Goal: Check status: Check status

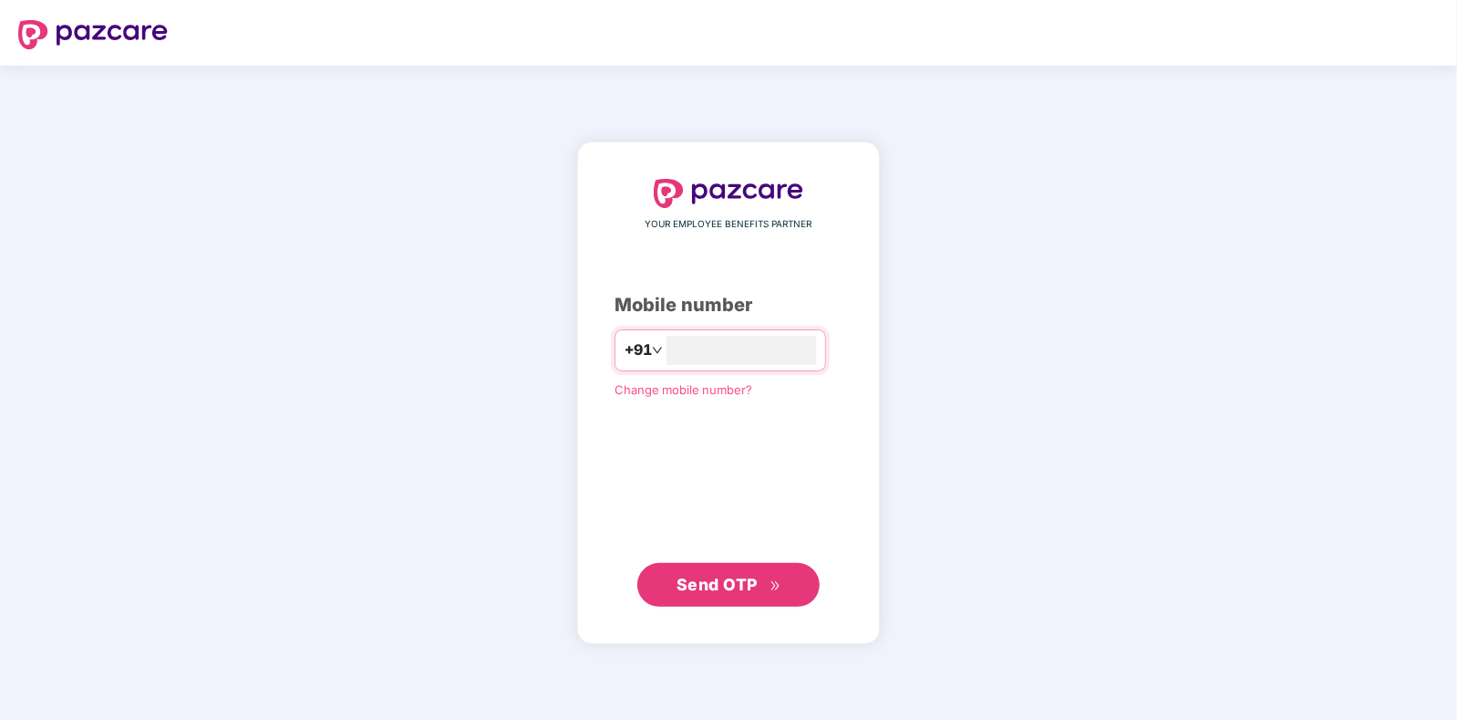
type input "**********"
click at [701, 578] on span "Send OTP" at bounding box center [717, 583] width 81 height 19
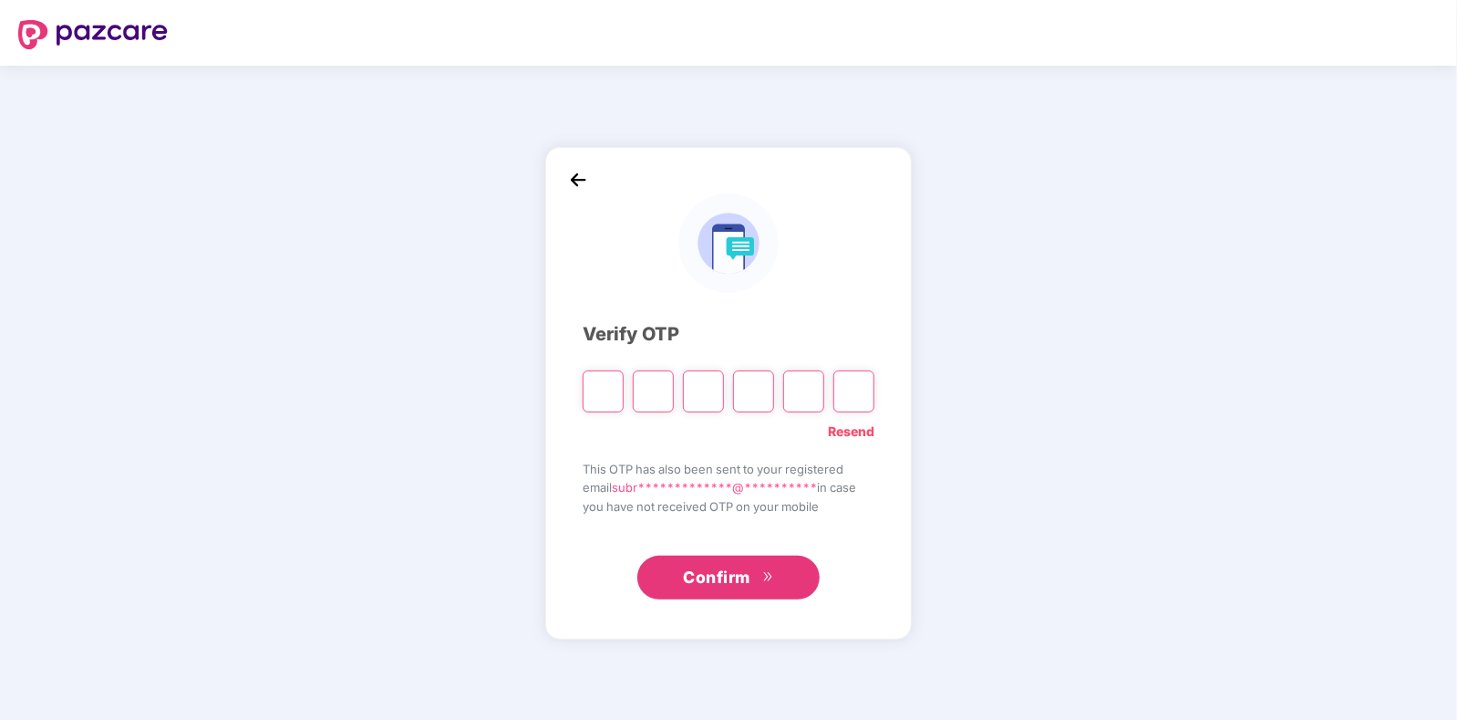
click at [841, 429] on link "Resend" at bounding box center [851, 431] width 47 height 20
click at [604, 391] on input "Please enter verification code. Digit 1" at bounding box center [603, 391] width 41 height 42
type input "*"
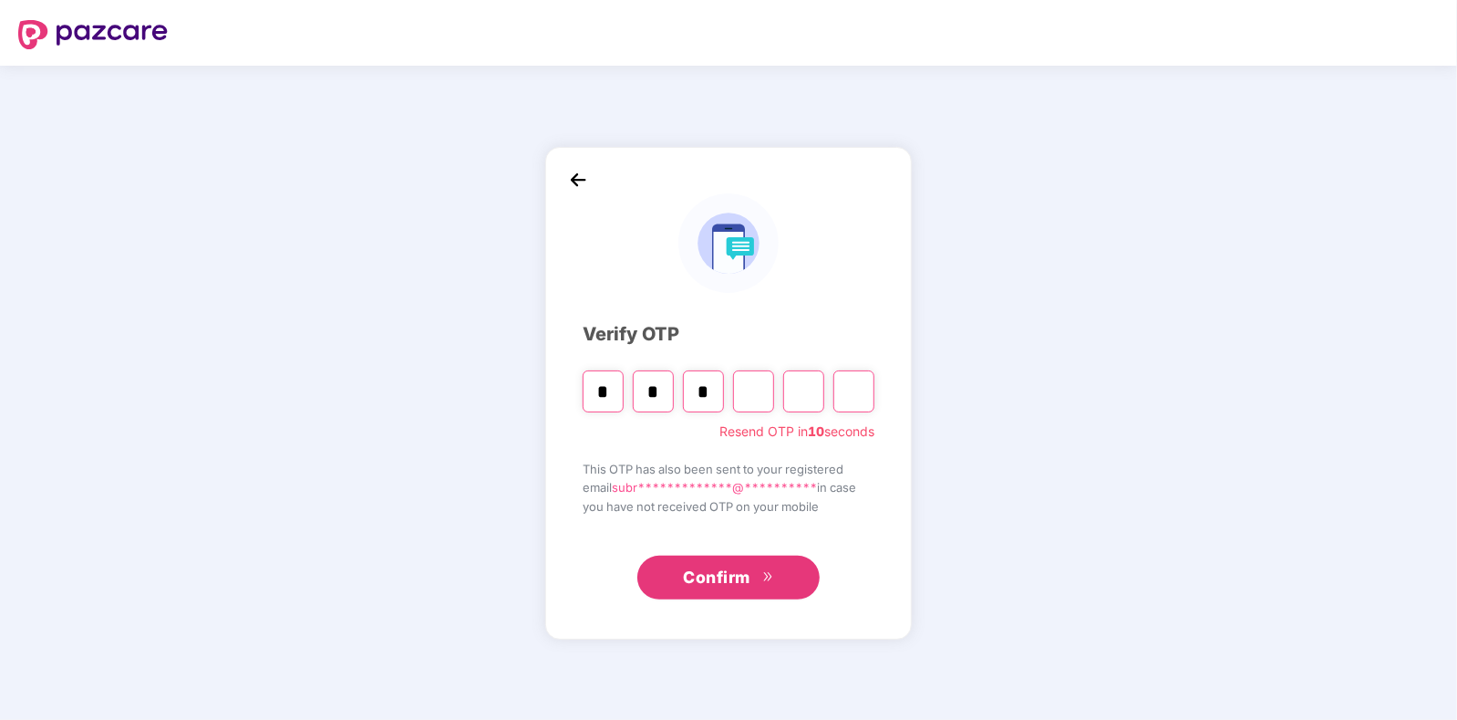
type input "*"
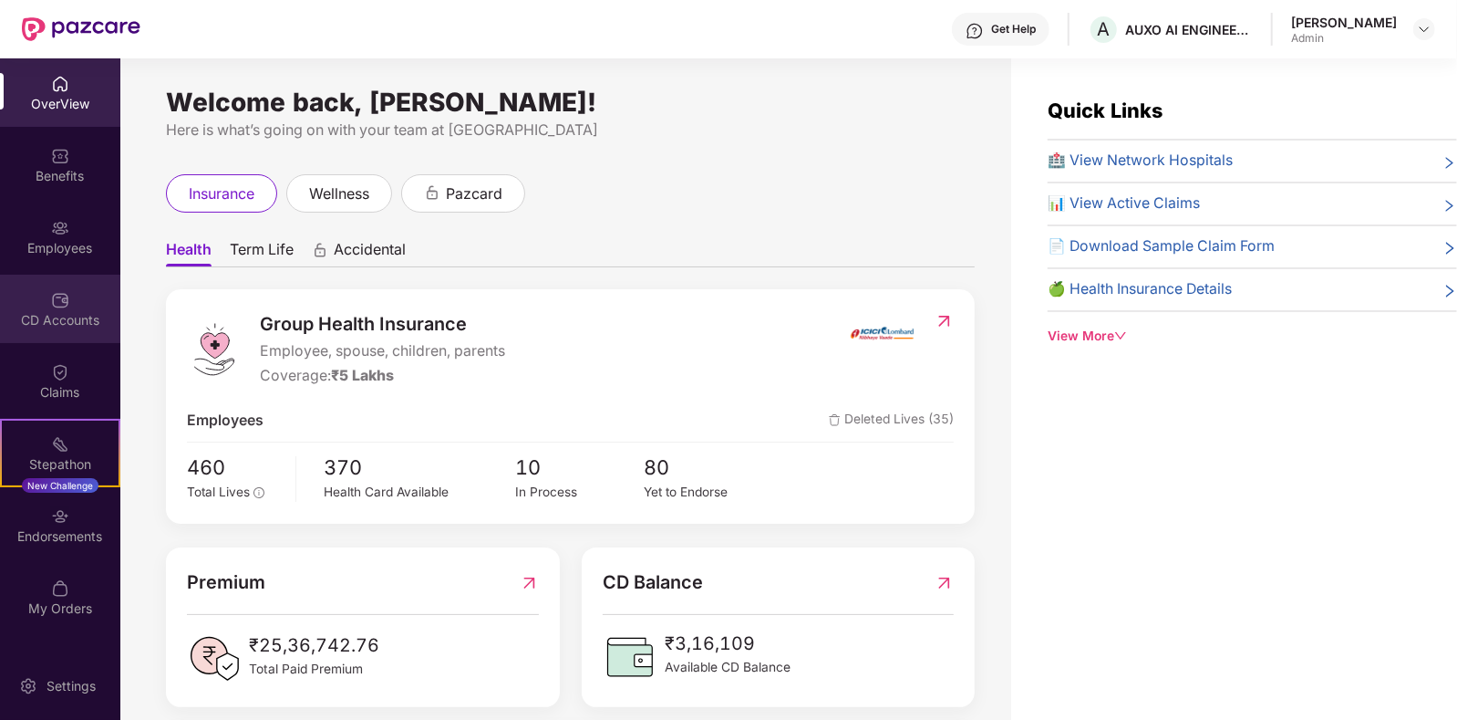
click at [70, 306] on div "CD Accounts" at bounding box center [60, 309] width 120 height 68
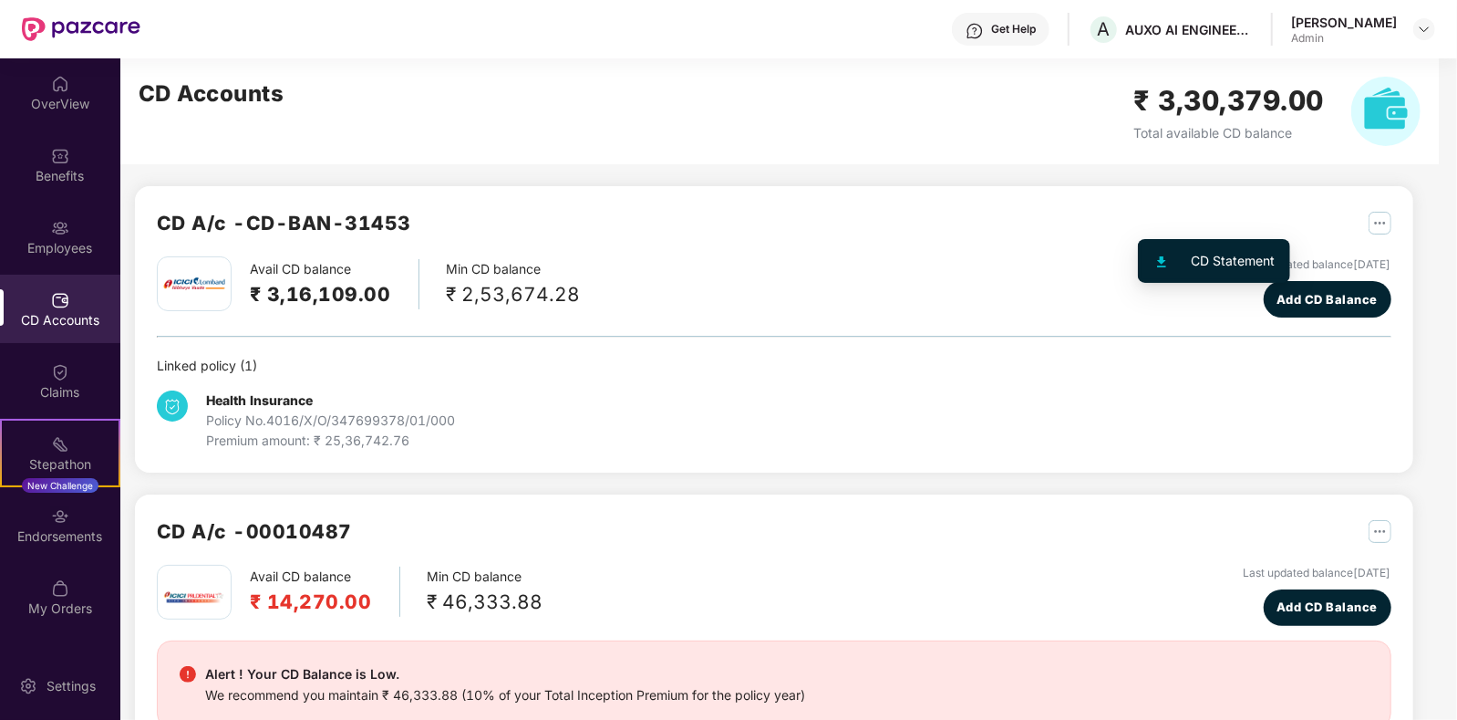
click at [1369, 228] on img "button" at bounding box center [1380, 223] width 23 height 23
click at [1212, 258] on div "CD Statement" at bounding box center [1234, 261] width 84 height 20
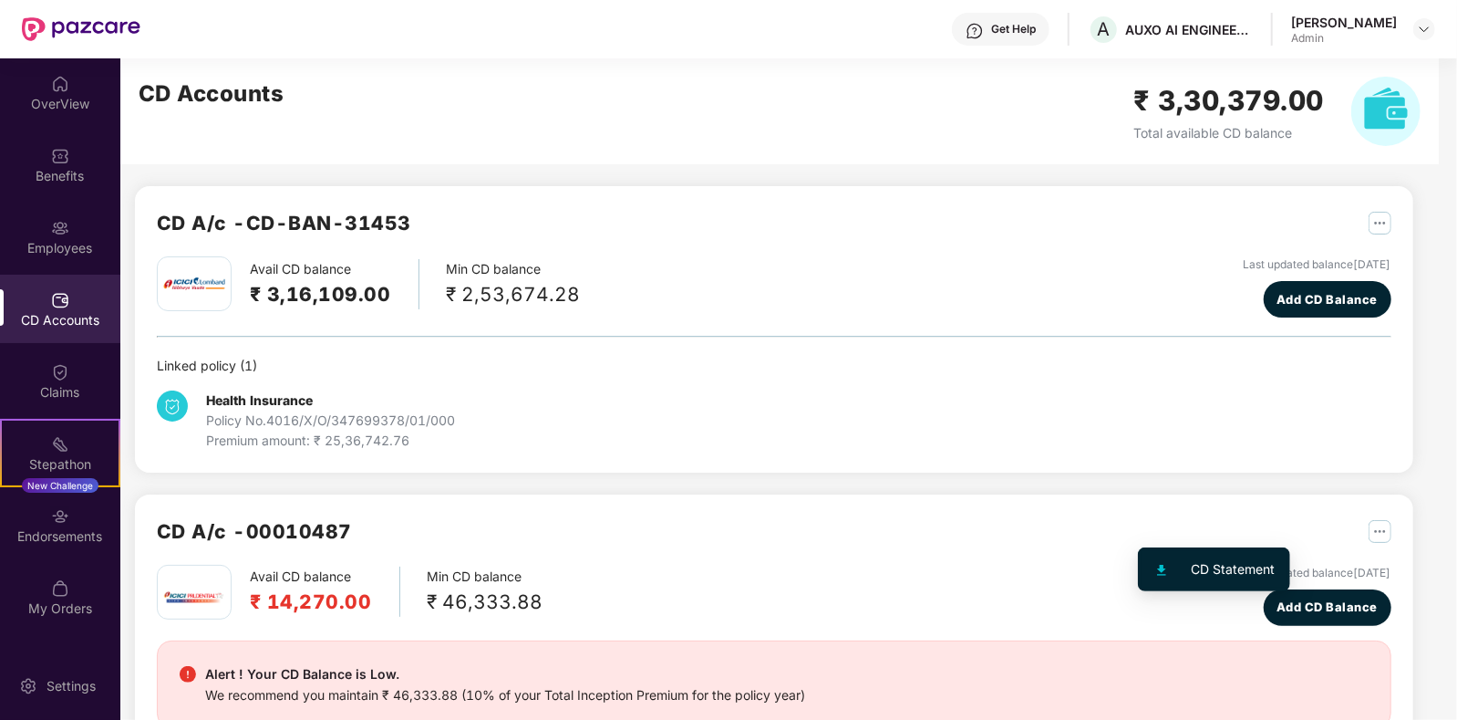
click at [1369, 536] on img "button" at bounding box center [1380, 531] width 23 height 23
click at [1210, 563] on div "CD Statement" at bounding box center [1234, 569] width 84 height 20
click at [1314, 311] on div "CD A/c - CD-BAN-31453 Avail CD balance ₹ 3,16,109.00 Min CD balance ₹ 2,53,674.…" at bounding box center [766, 481] width 1293 height 846
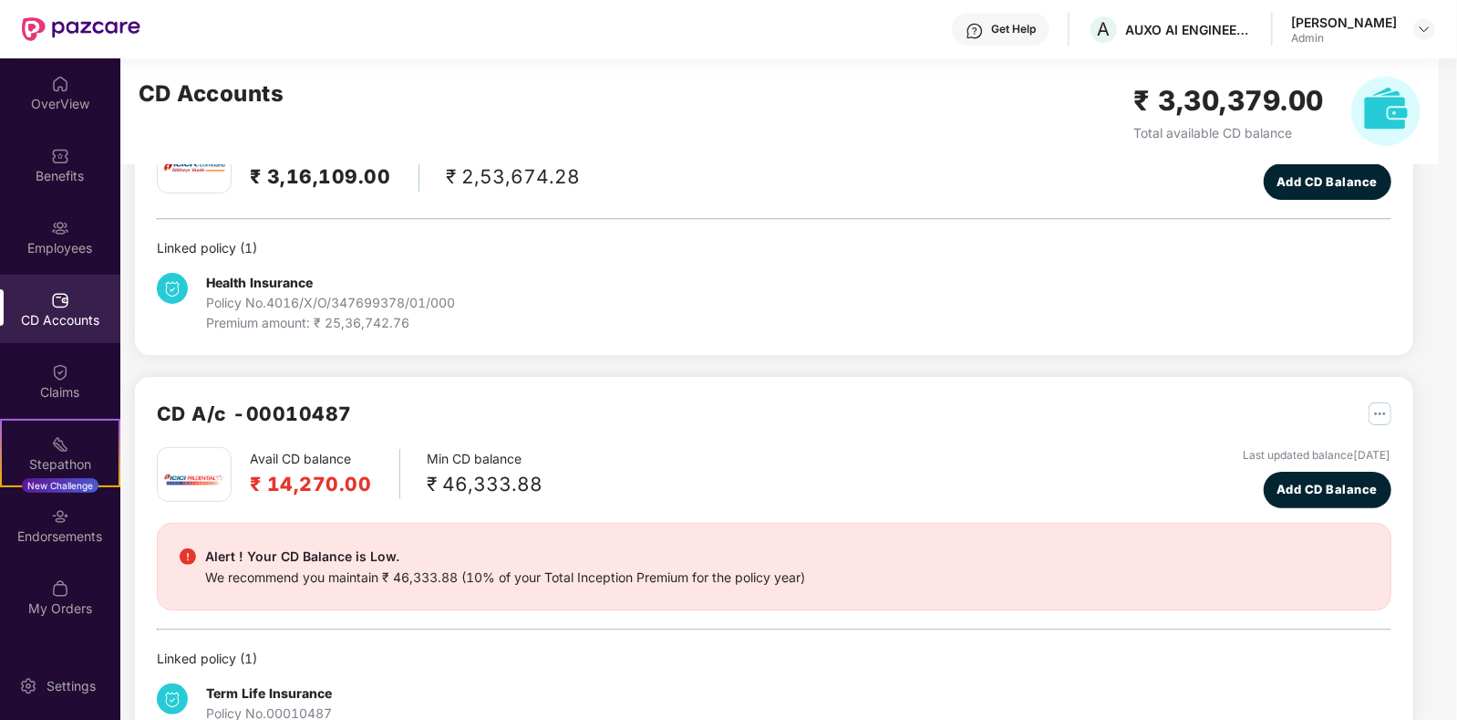
scroll to position [137, 0]
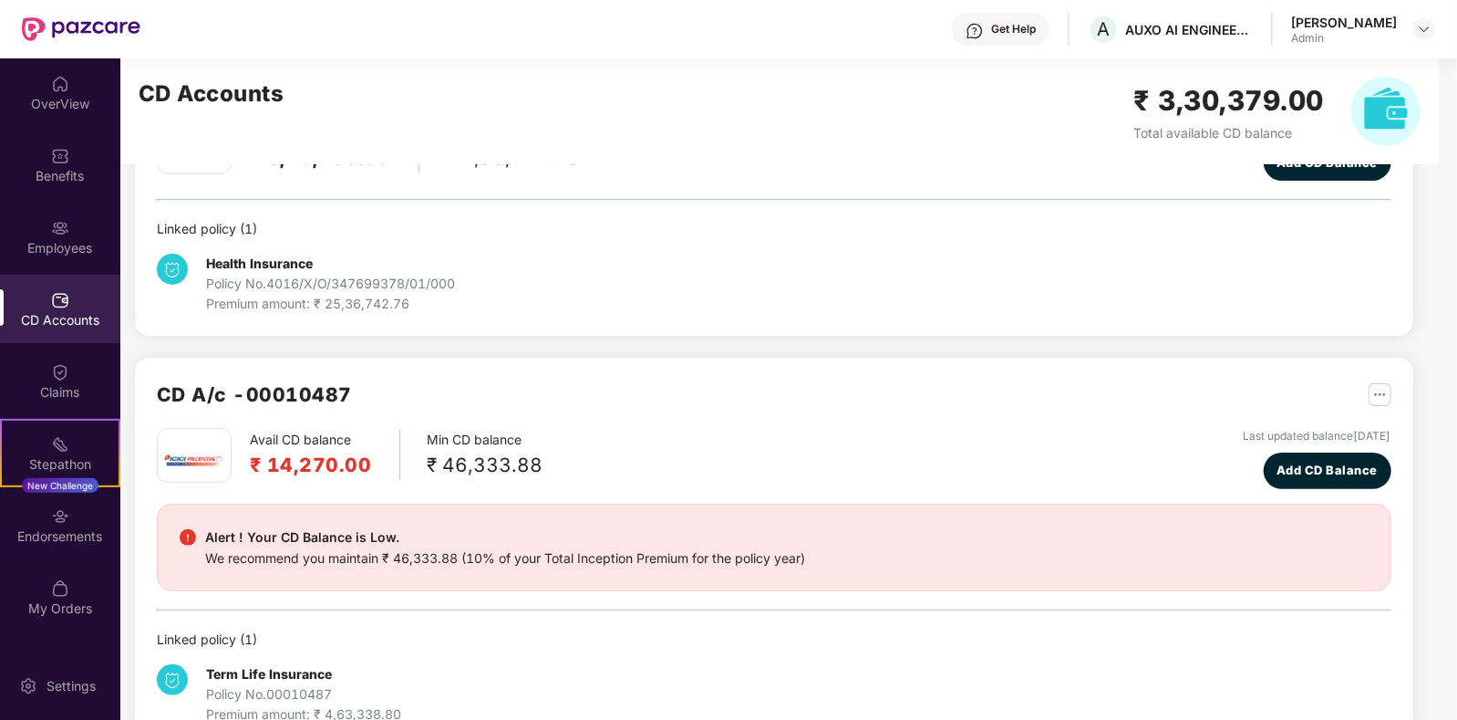
click at [1299, 351] on div "CD A/c - CD-BAN-31453 Avail CD balance ₹ 3,16,109.00 Min CD balance ₹ 2,53,674.…" at bounding box center [766, 345] width 1293 height 846
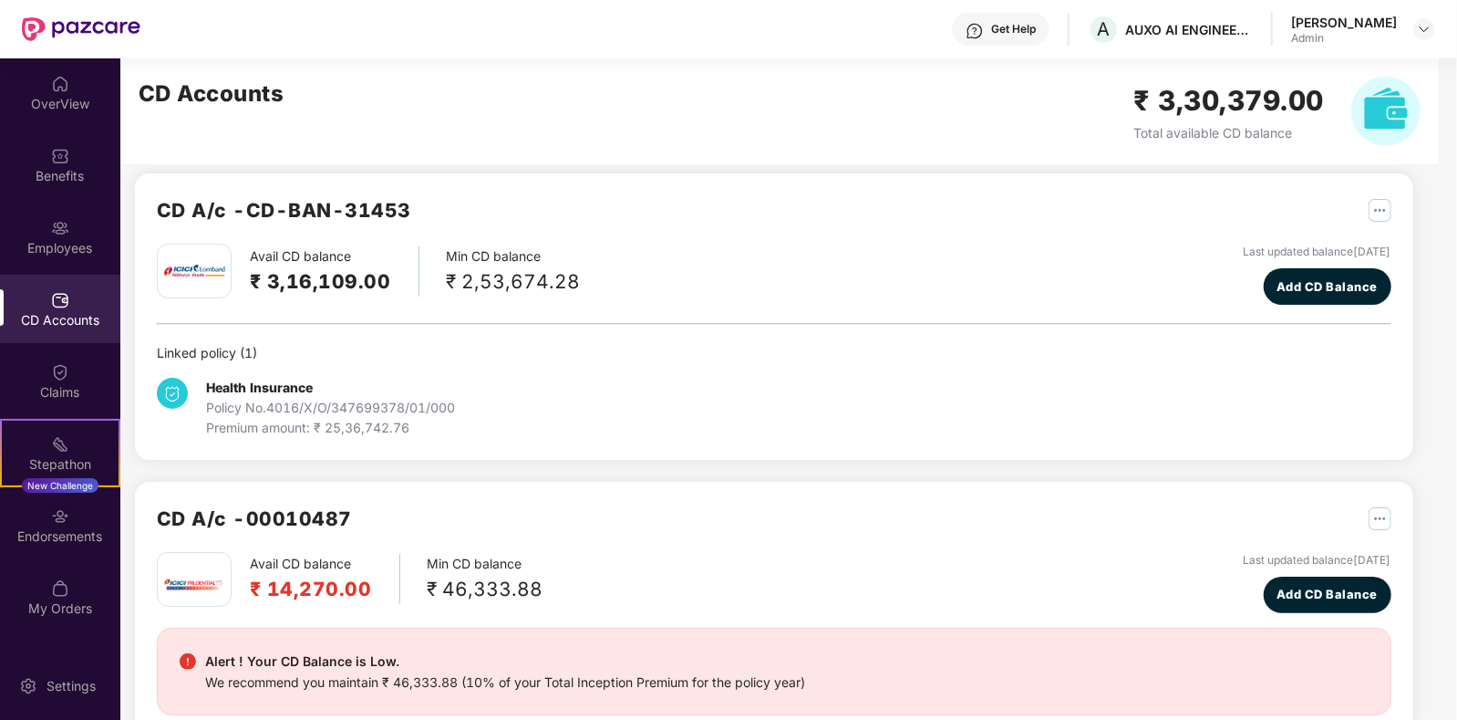
scroll to position [0, 0]
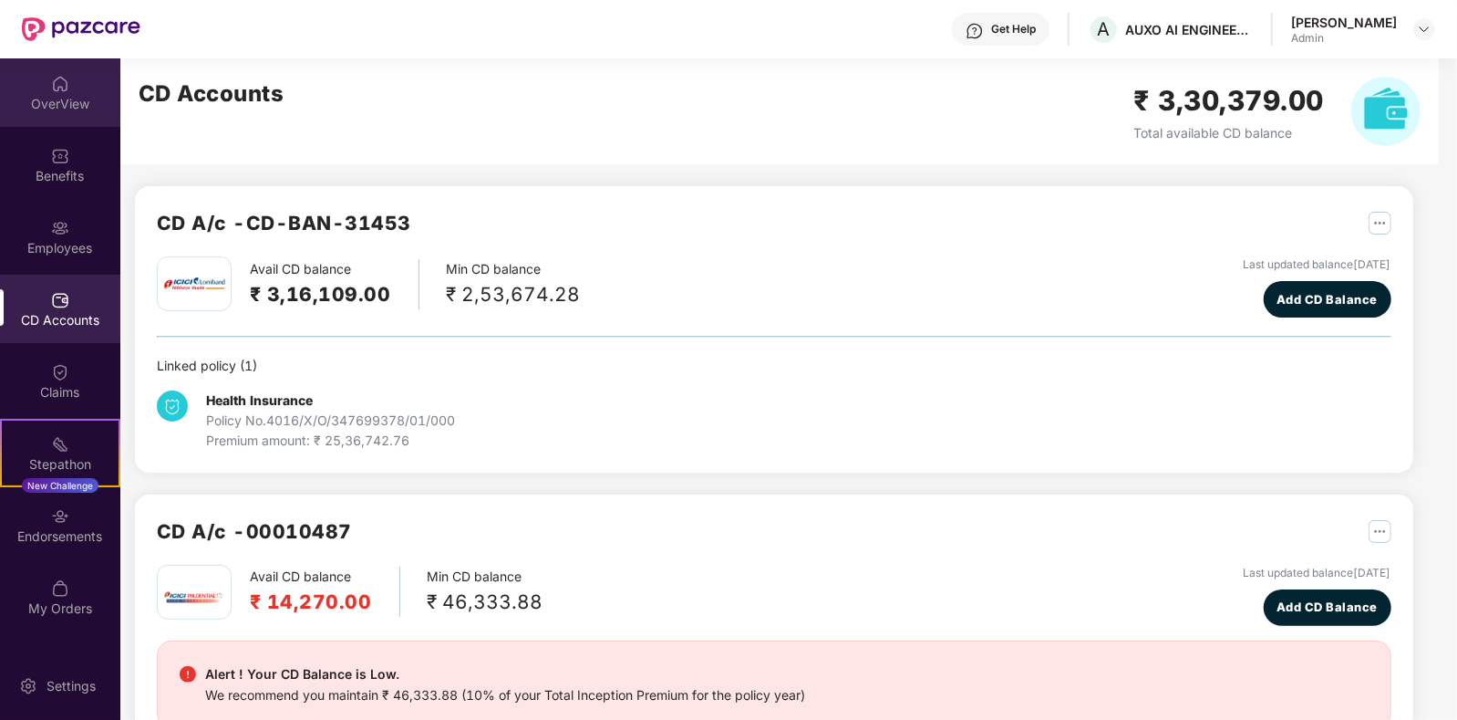
click at [67, 99] on div "OverView" at bounding box center [60, 104] width 120 height 18
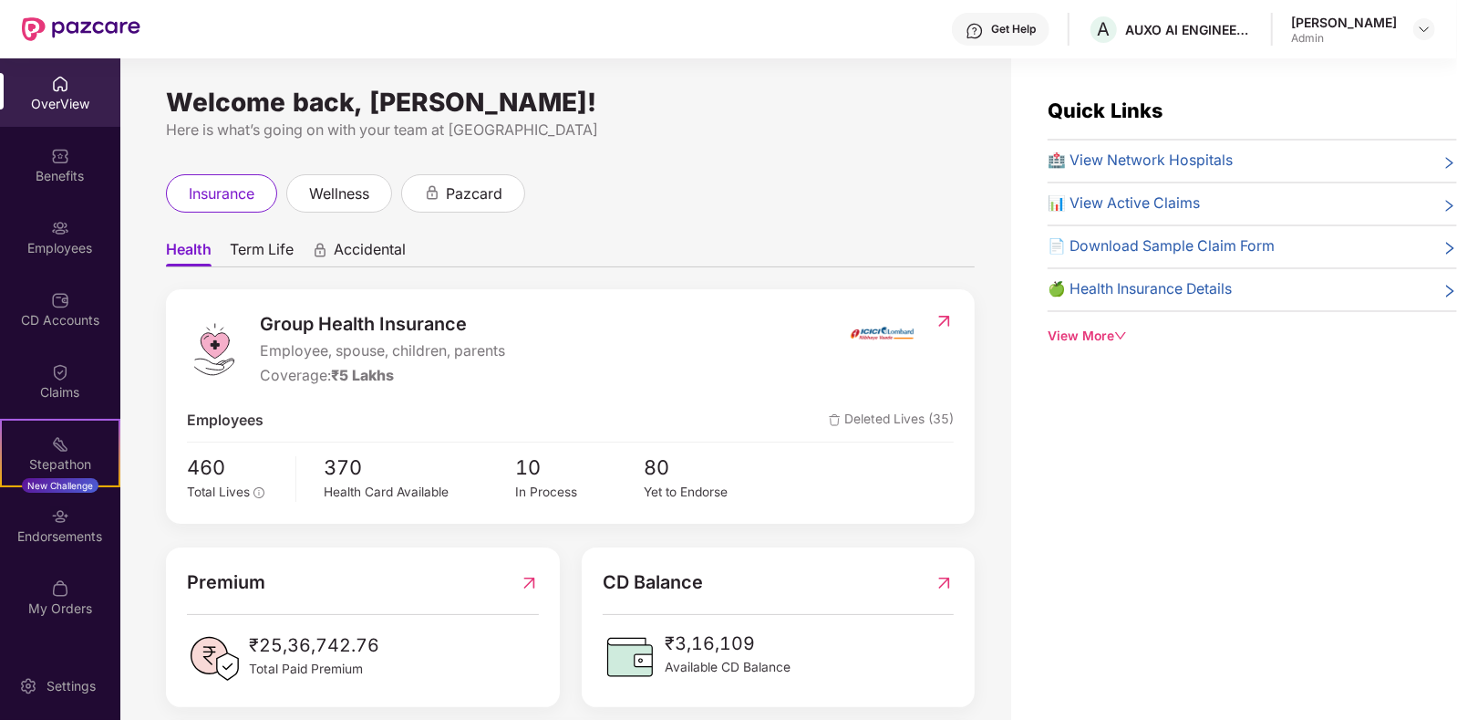
click at [631, 253] on ul "Health Term Life Accidental" at bounding box center [570, 249] width 809 height 36
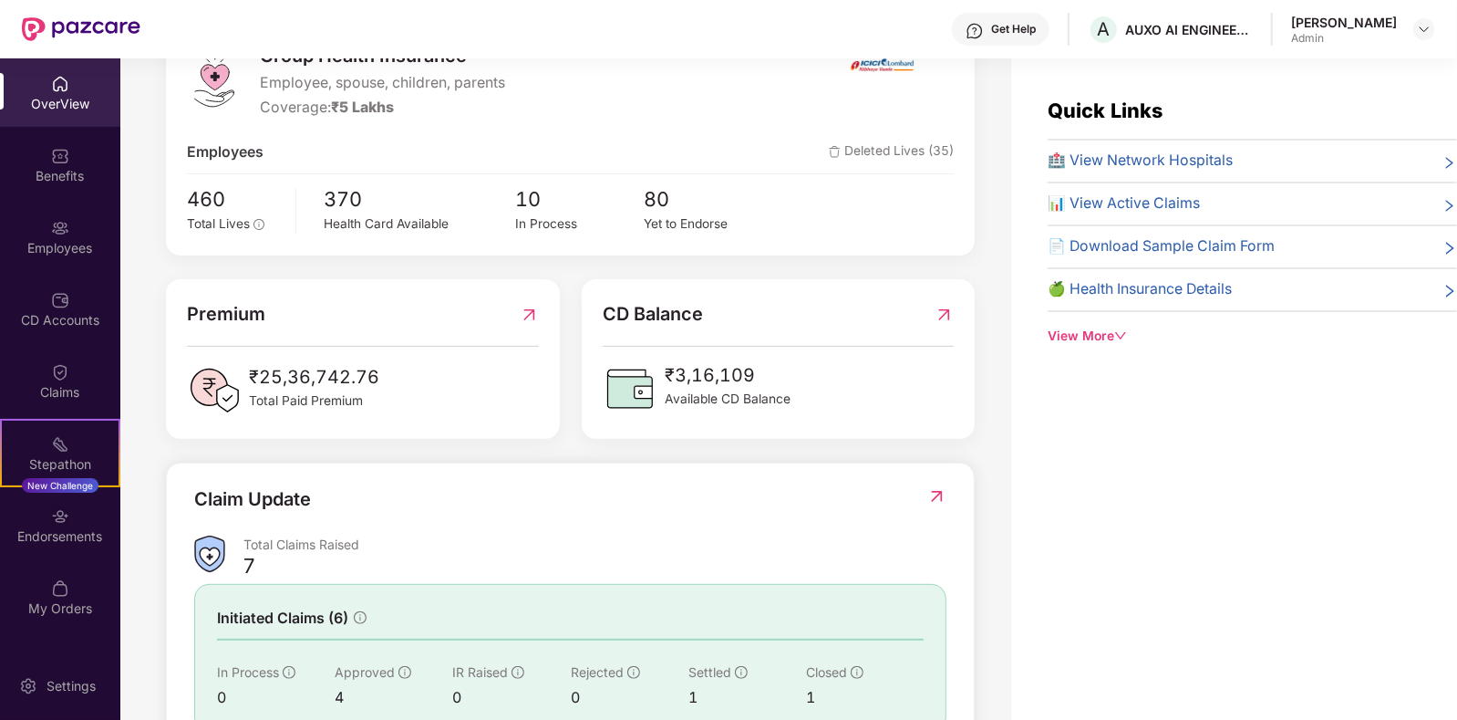
scroll to position [319, 0]
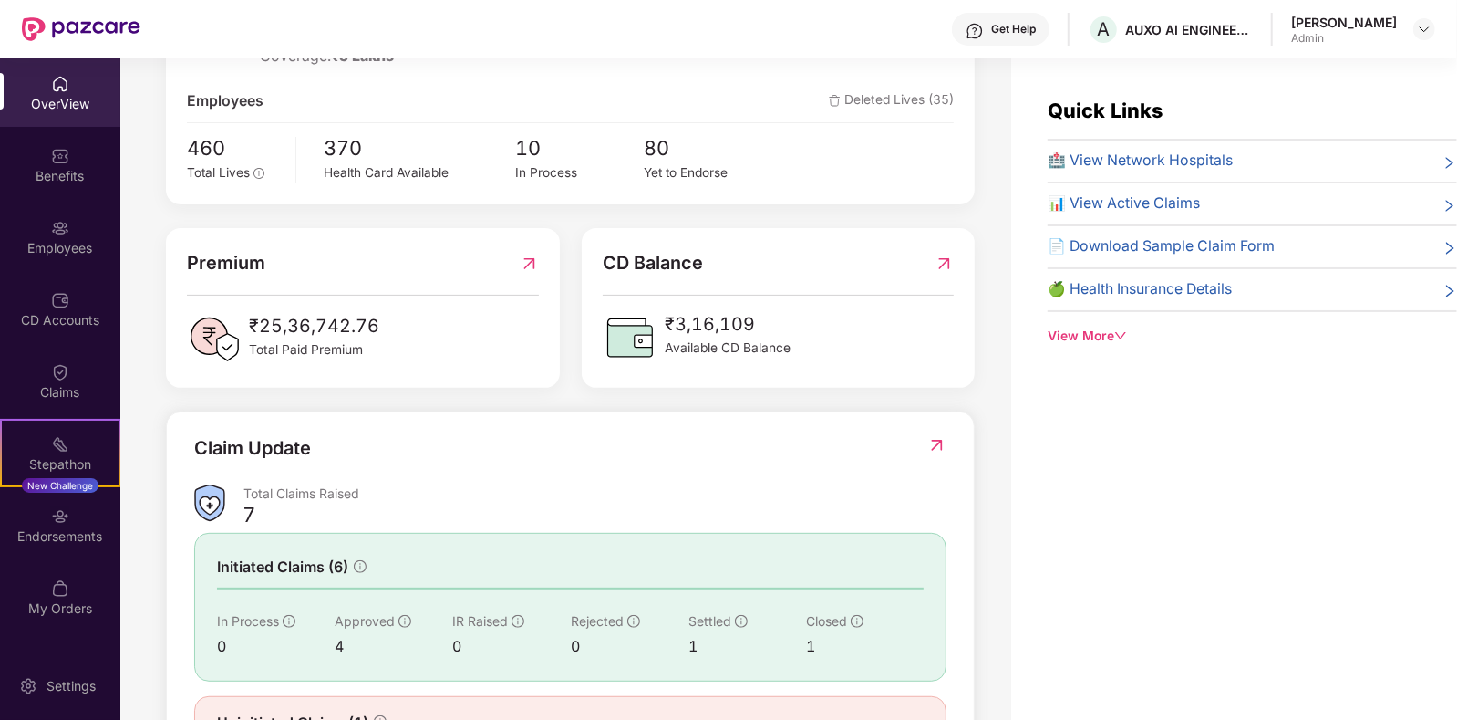
click at [941, 267] on img at bounding box center [944, 263] width 19 height 28
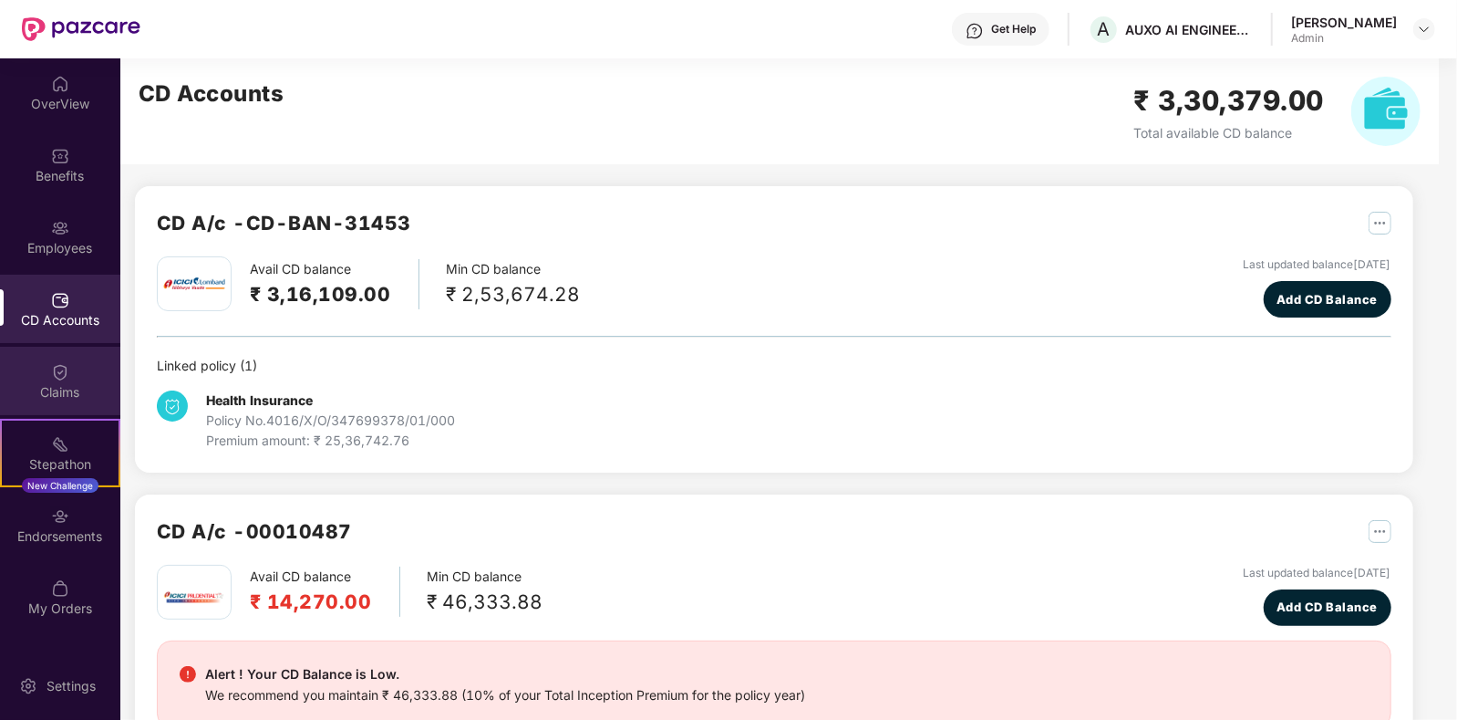
click at [83, 395] on div "Claims" at bounding box center [60, 392] width 120 height 18
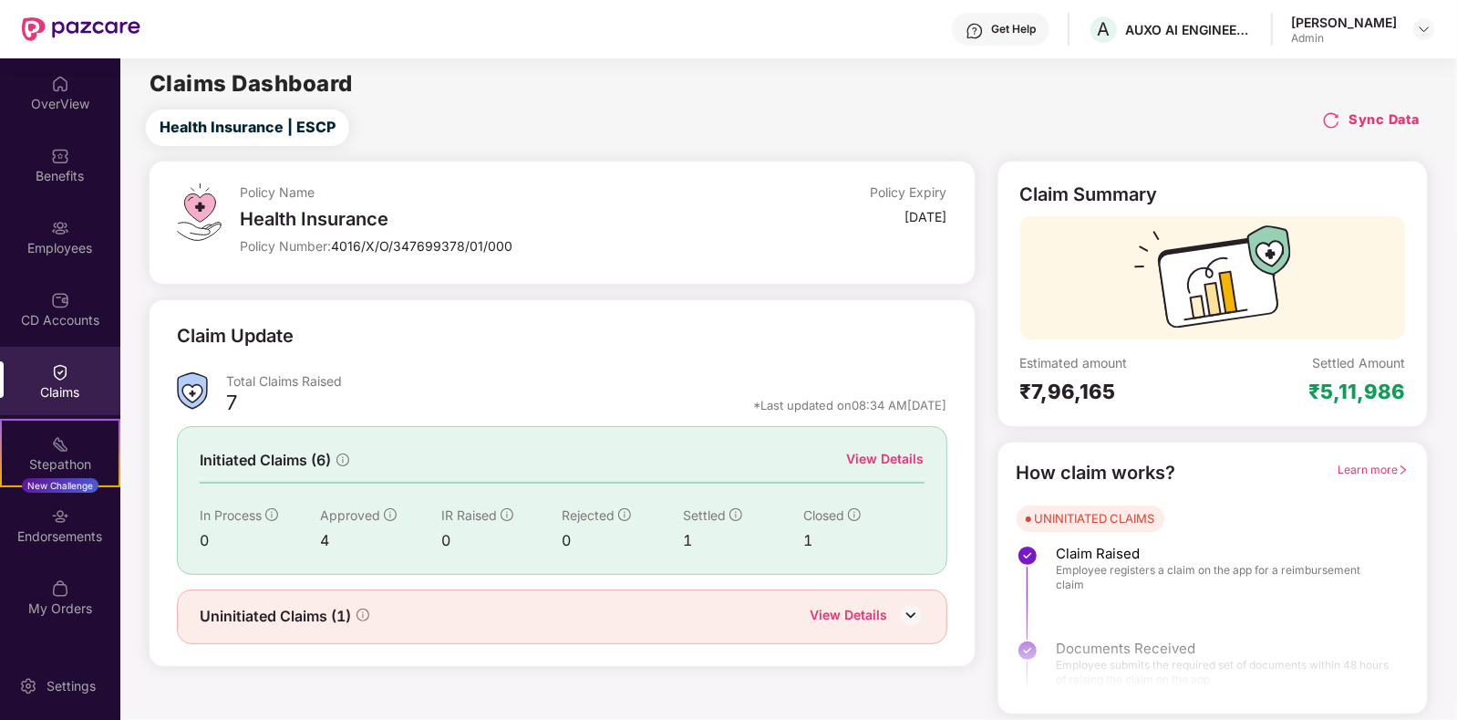
click at [62, 508] on img at bounding box center [60, 516] width 18 height 18
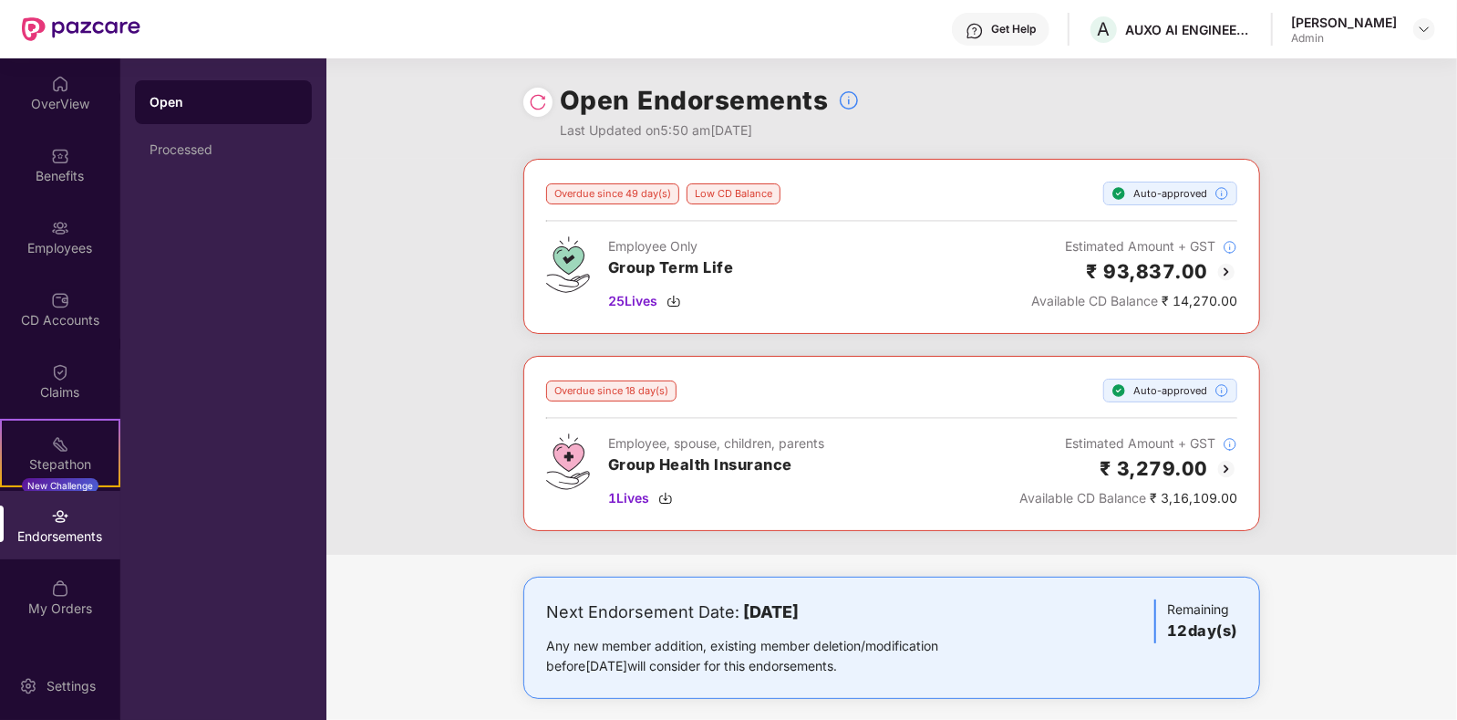
click at [465, 368] on div "Overdue since 49 day(s) Low CD Balance Auto-approved Employee Only Group Term L…" at bounding box center [891, 357] width 1131 height 396
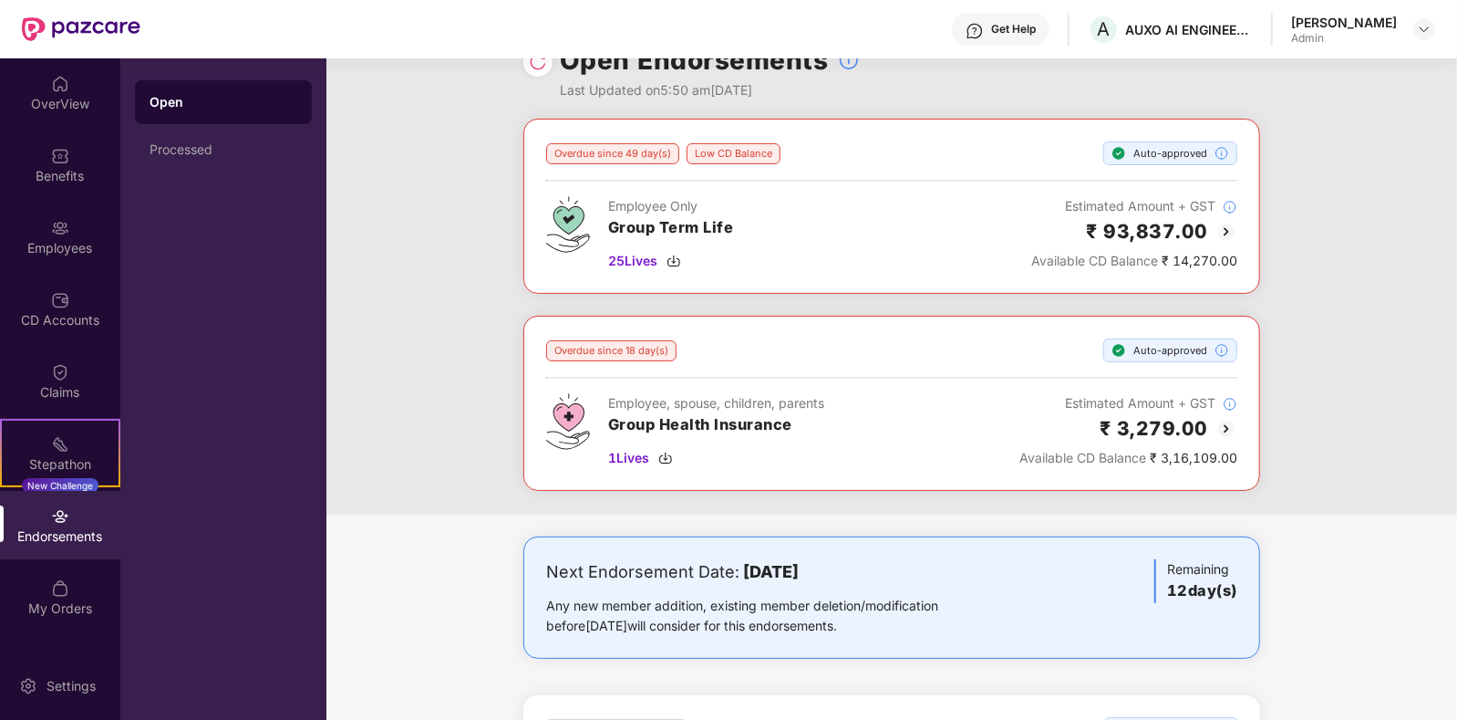
scroll to position [0, 0]
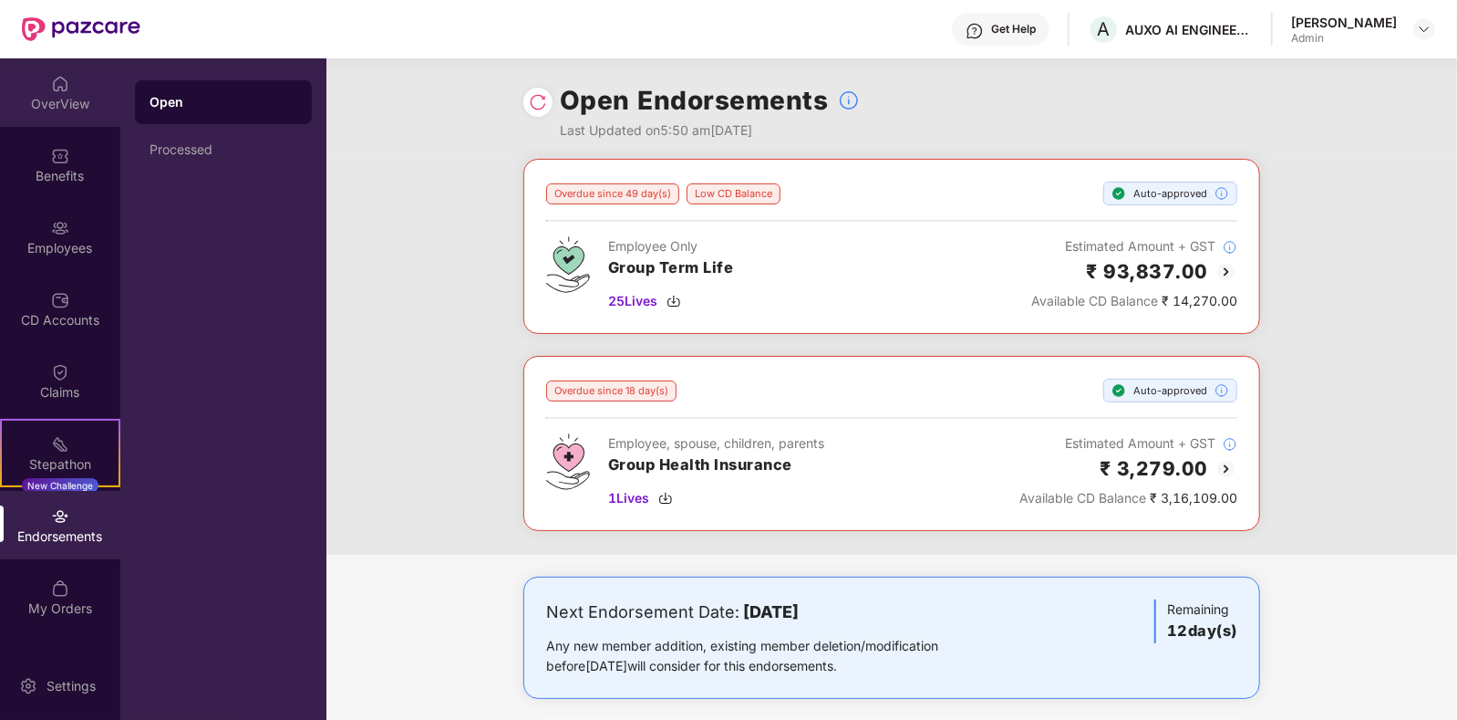
click at [68, 102] on div "OverView" at bounding box center [60, 104] width 120 height 18
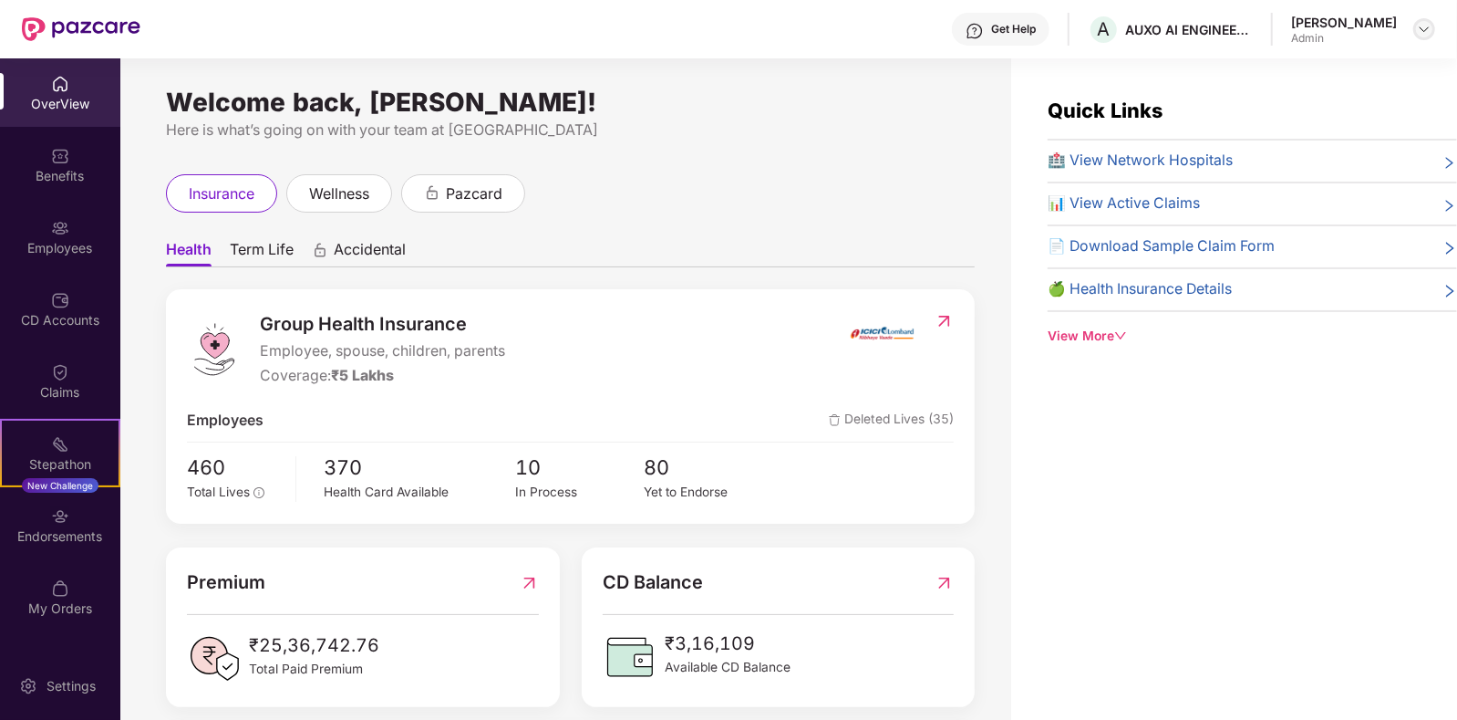
click at [1429, 27] on img at bounding box center [1424, 29] width 15 height 15
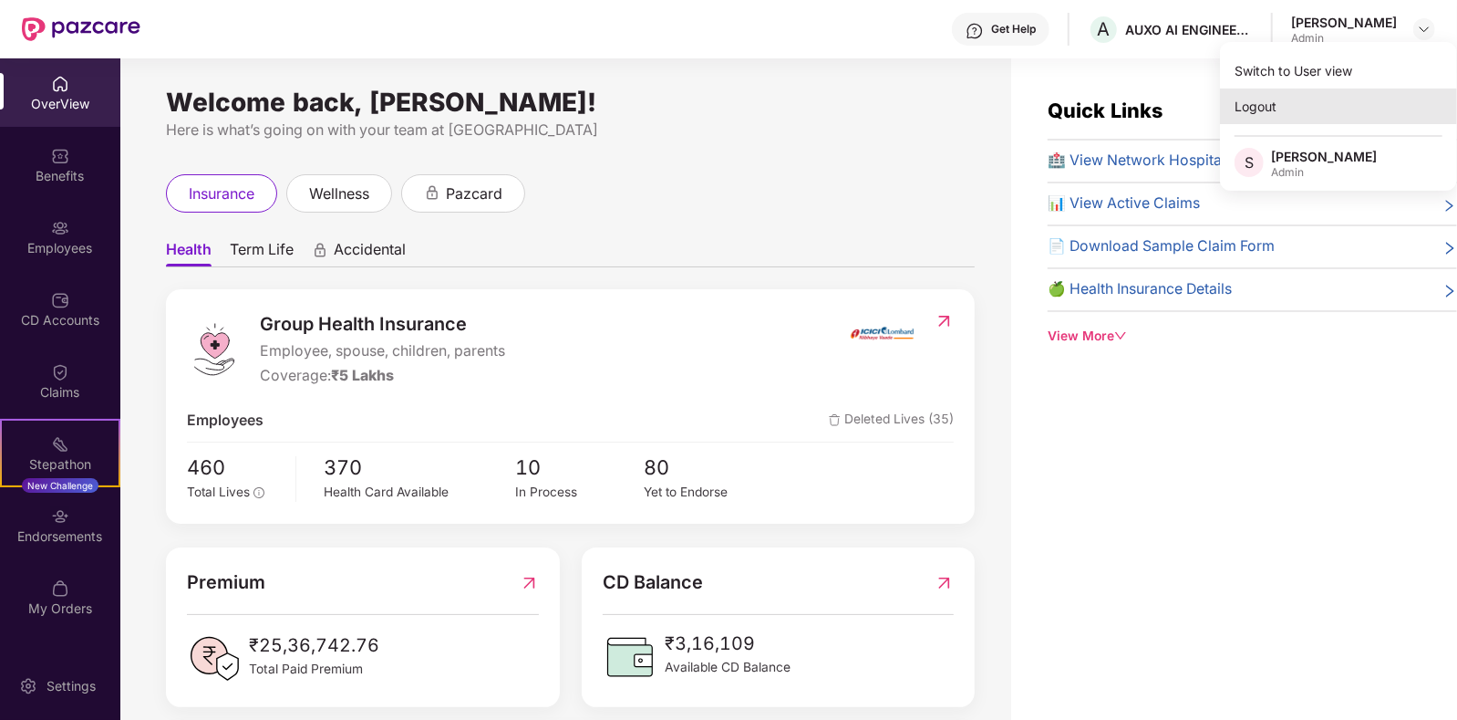
click at [1281, 104] on div "Logout" at bounding box center [1338, 106] width 237 height 36
